Goal: Navigation & Orientation: Find specific page/section

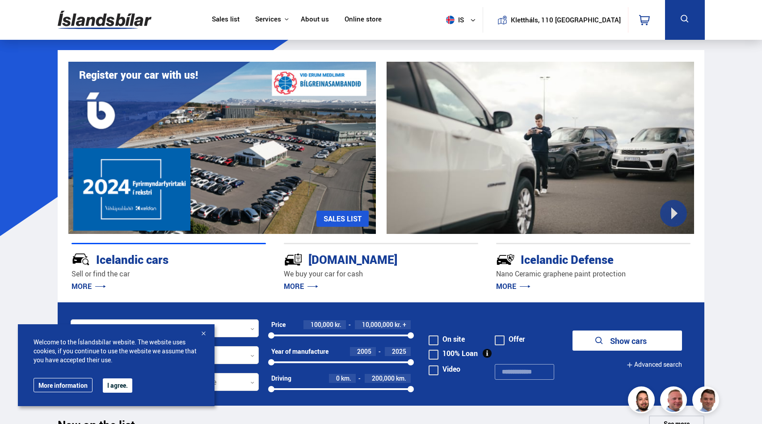
click at [207, 332] on div at bounding box center [203, 333] width 9 height 9
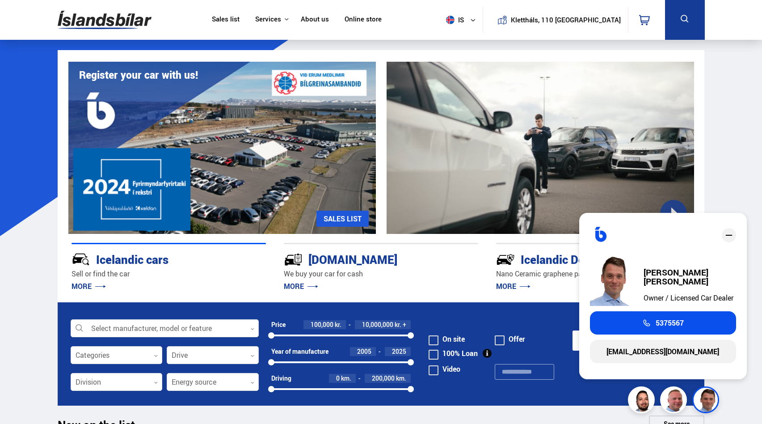
click at [727, 235] on icon "close" at bounding box center [729, 235] width 7 height 1
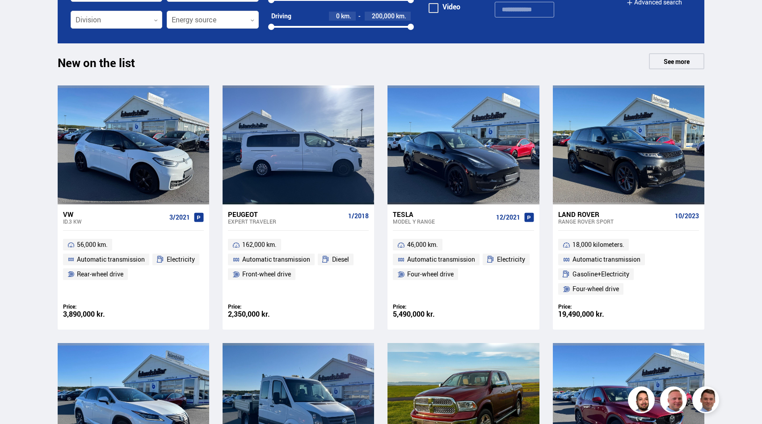
scroll to position [406, 0]
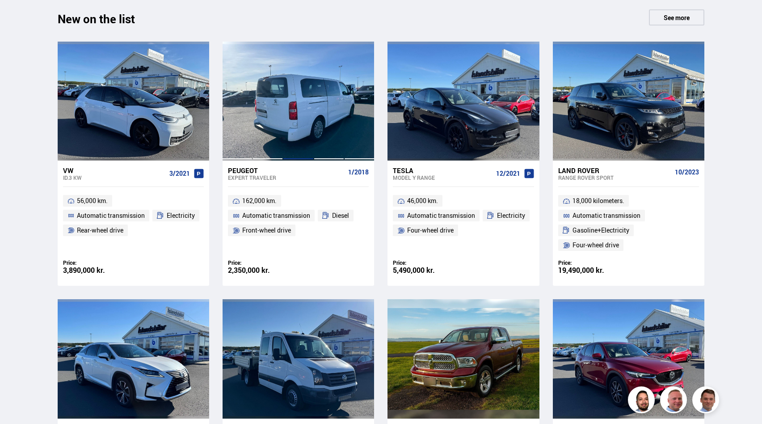
click at [306, 122] on div at bounding box center [298, 101] width 30 height 119
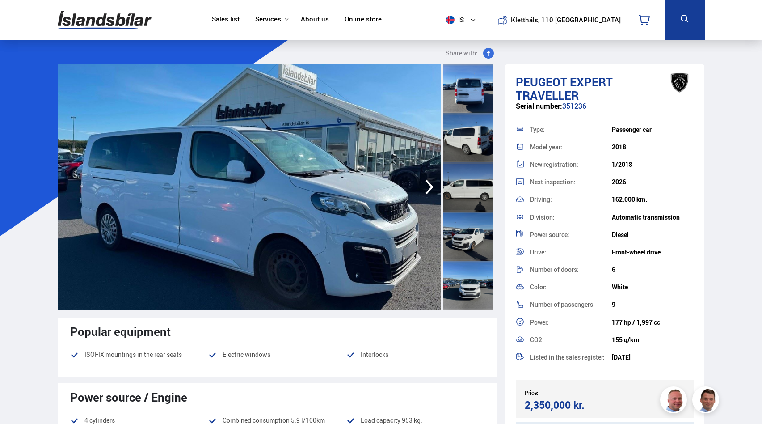
click at [368, 134] on img at bounding box center [249, 187] width 383 height 246
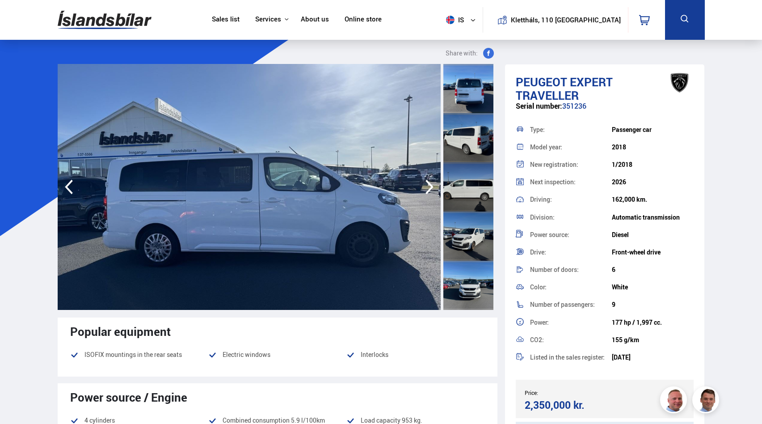
click at [271, 161] on img at bounding box center [249, 187] width 383 height 246
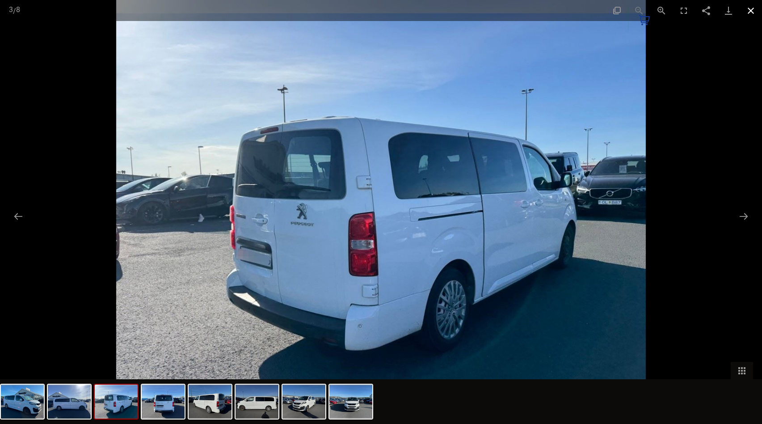
click at [747, 8] on button "Close gallery" at bounding box center [751, 10] width 22 height 21
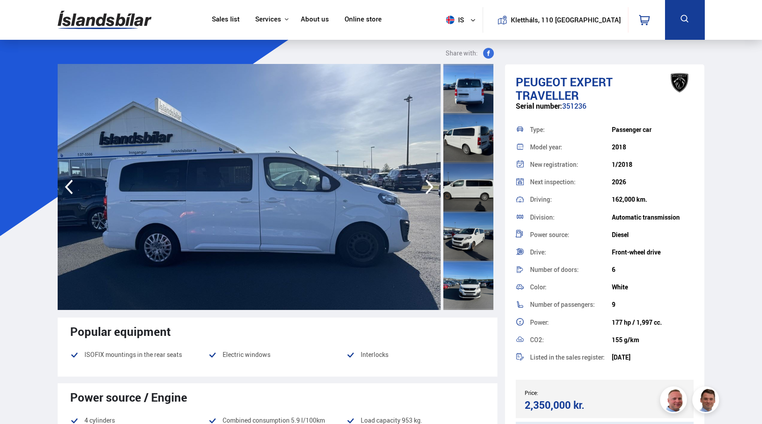
click at [240, 16] on font "Sales list" at bounding box center [226, 18] width 28 height 9
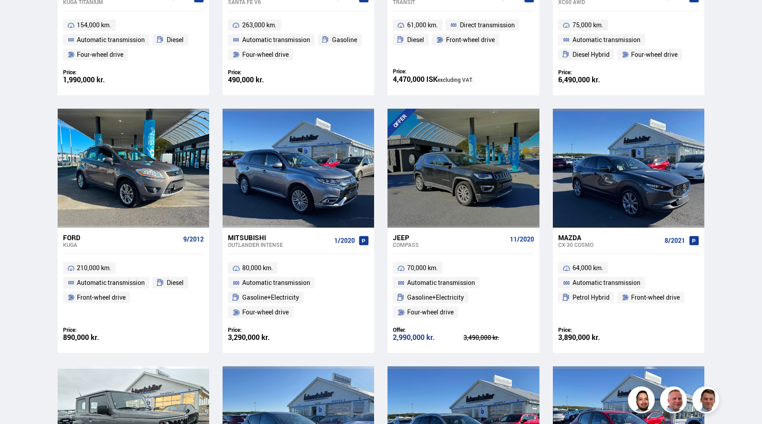
scroll to position [1104, 0]
